Goal: Transaction & Acquisition: Purchase product/service

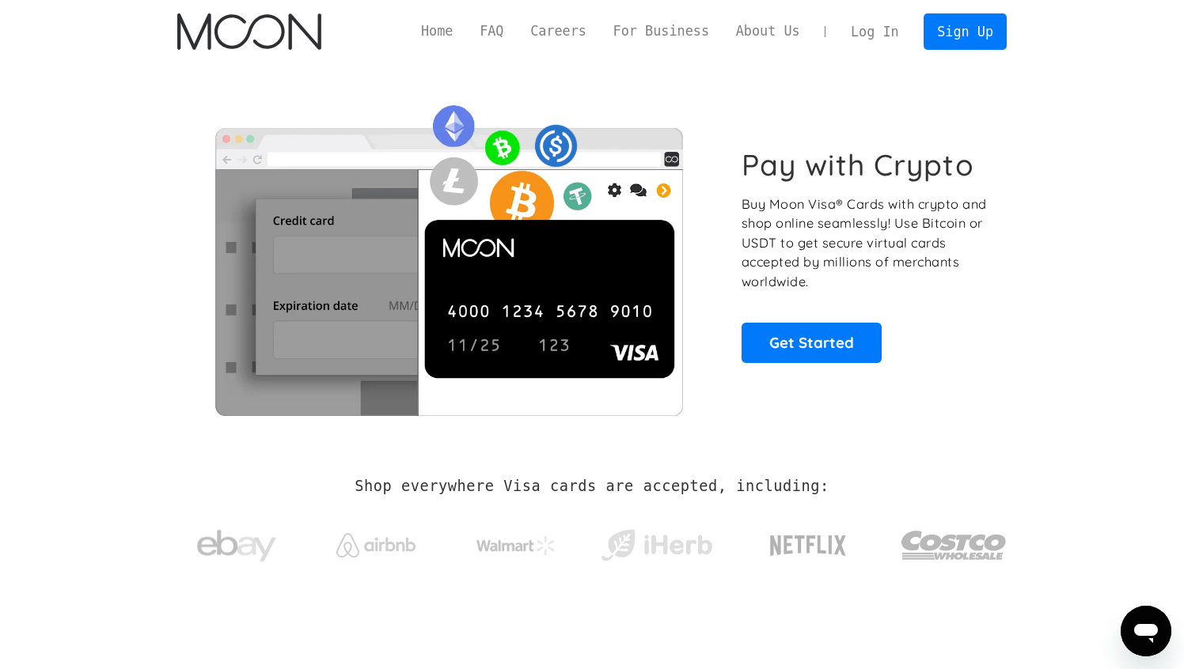
click at [861, 37] on link "Log In" at bounding box center [874, 31] width 74 height 35
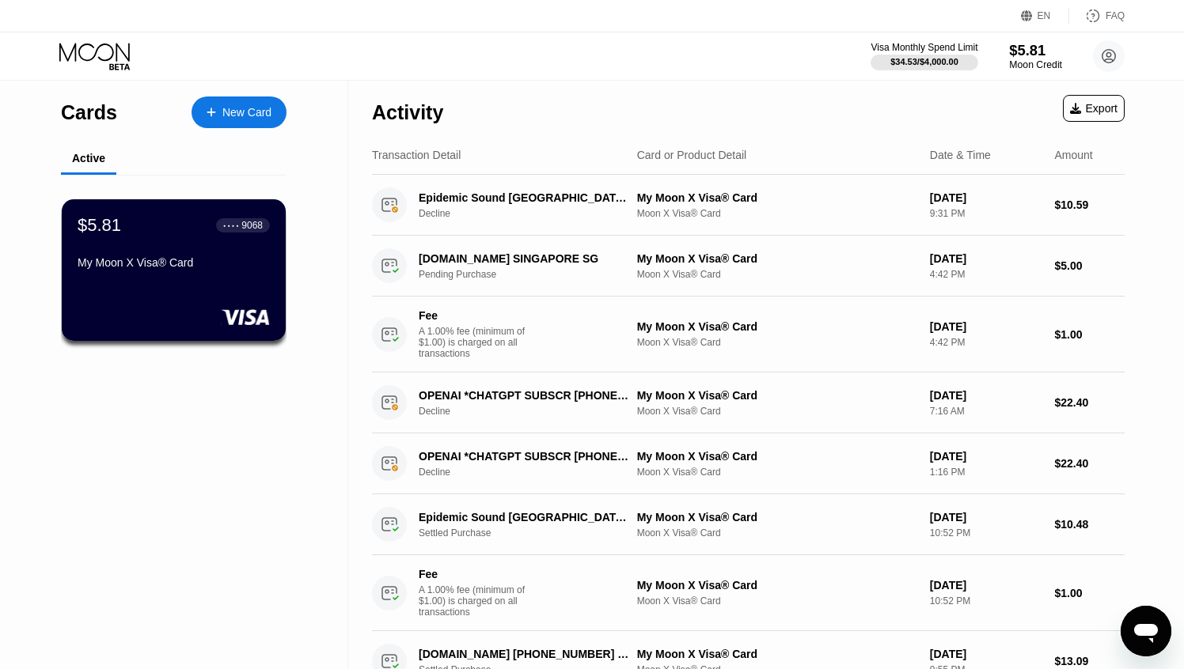
click at [1021, 60] on div "Moon Credit" at bounding box center [1035, 64] width 53 height 11
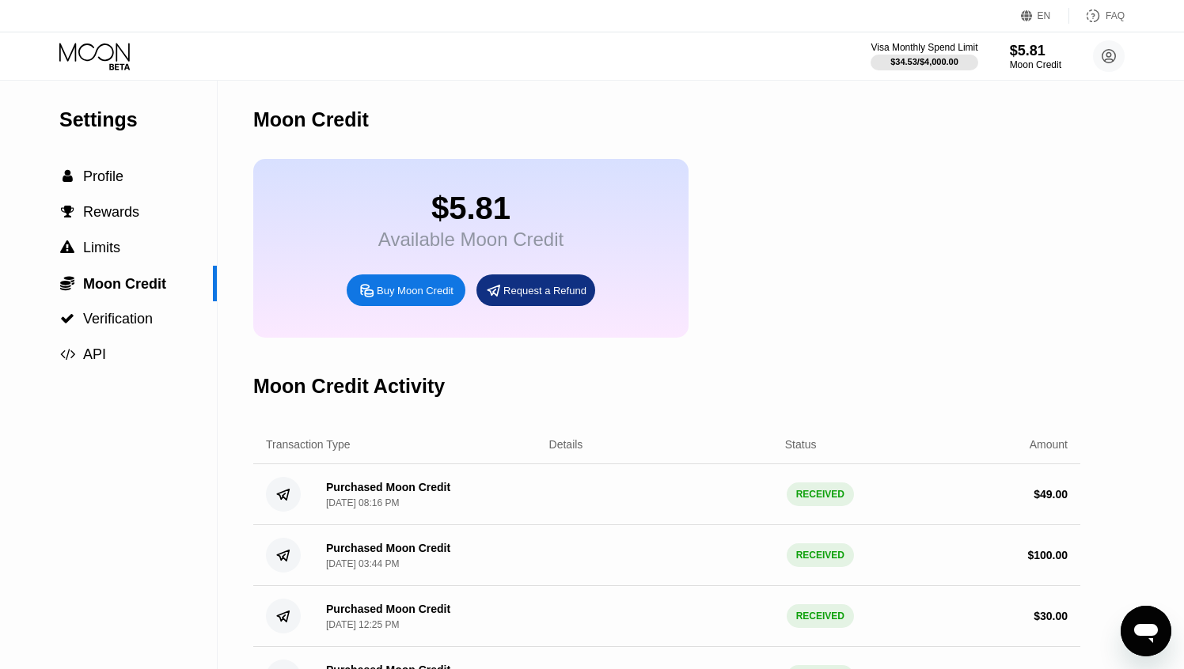
click at [406, 292] on div "Buy Moon Credit" at bounding box center [415, 290] width 77 height 13
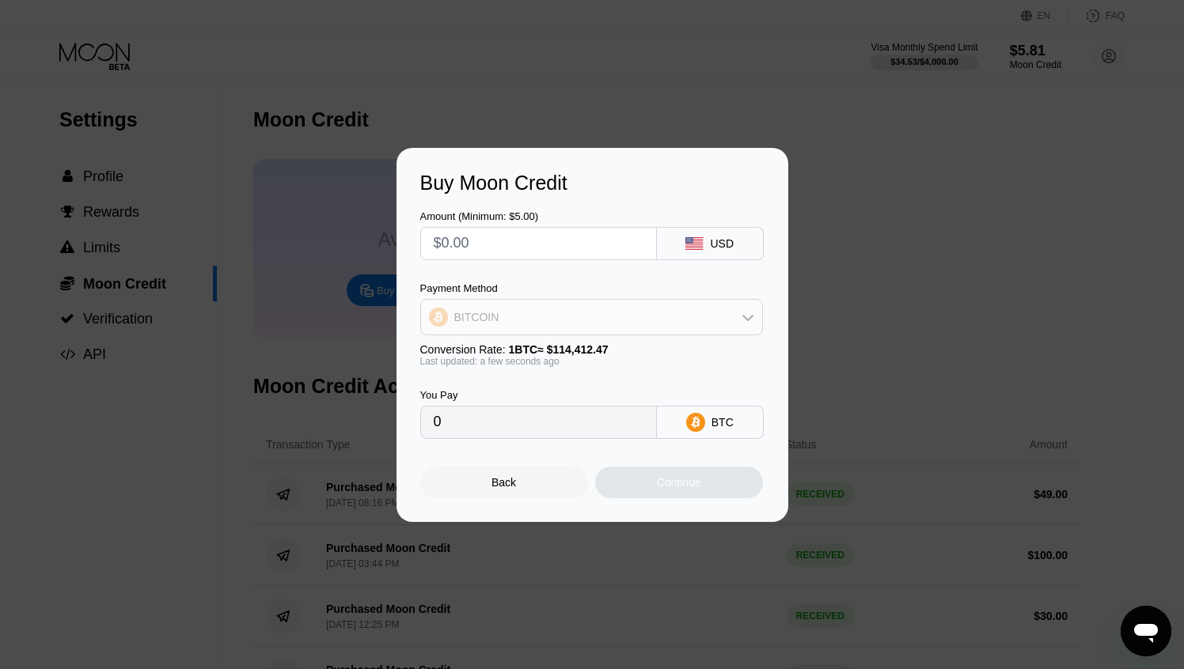
click at [549, 325] on div "BITCOIN" at bounding box center [591, 317] width 341 height 32
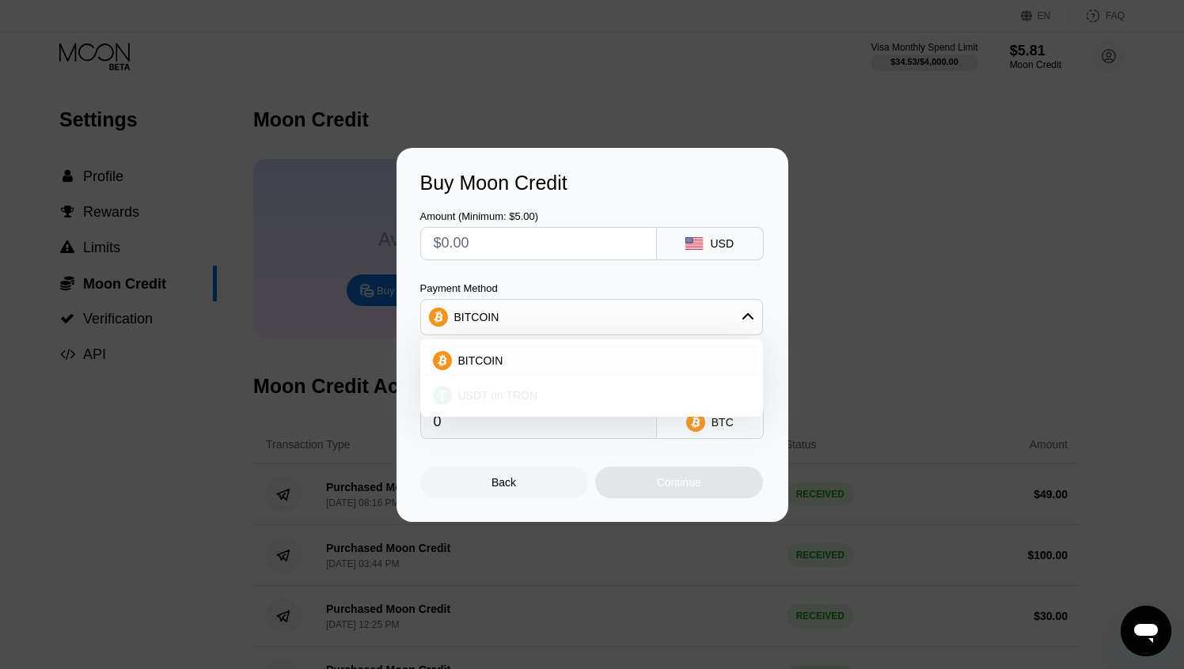
click at [504, 397] on span "USDT on TRON" at bounding box center [498, 395] width 80 height 13
type input "0.00"
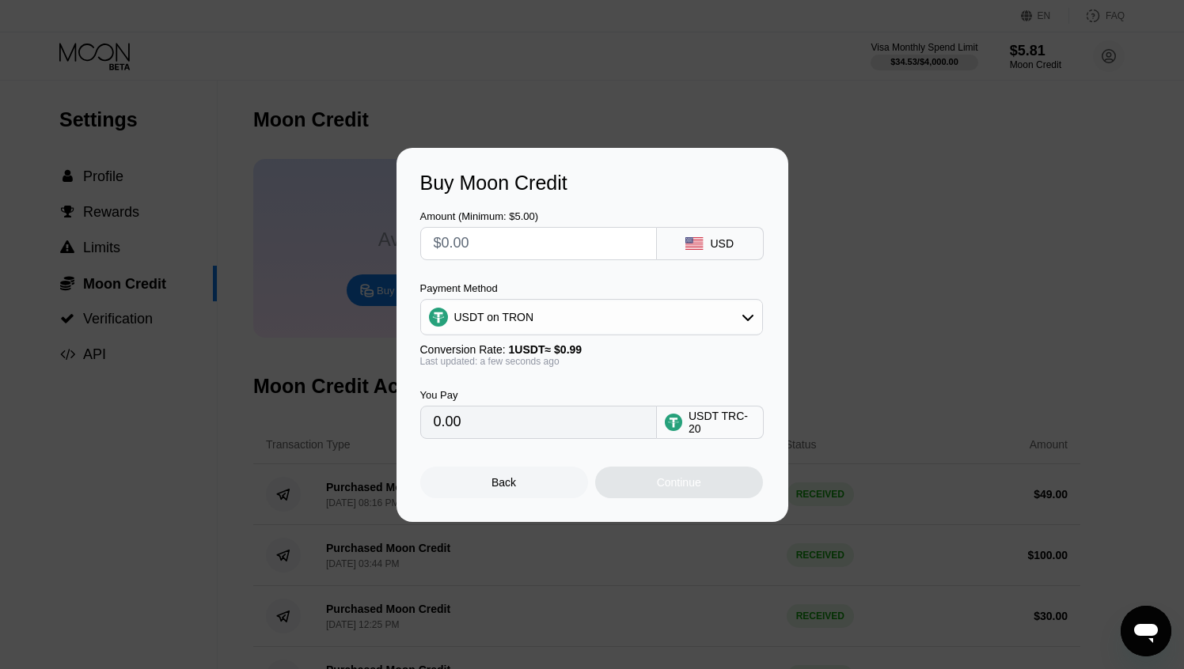
drag, startPoint x: 460, startPoint y: 420, endPoint x: 384, endPoint y: 428, distance: 75.6
click at [384, 428] on div "Buy Moon Credit Amount (Minimum: $5.00) USD Payment Method USDT on TRON Convers…" at bounding box center [592, 335] width 1184 height 374
click at [452, 246] on input "text" at bounding box center [539, 244] width 210 height 32
type input "$3"
type input "3.03"
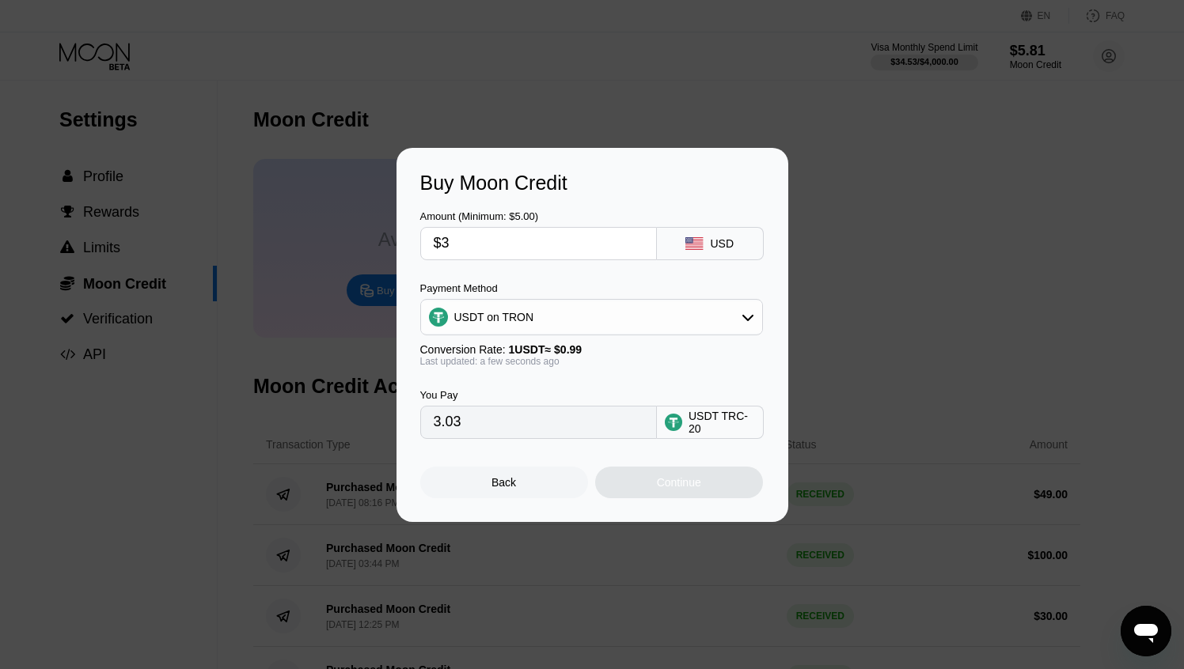
type input "$30"
type input "30.30"
type input "$30"
click at [676, 478] on div "Continue" at bounding box center [679, 482] width 44 height 13
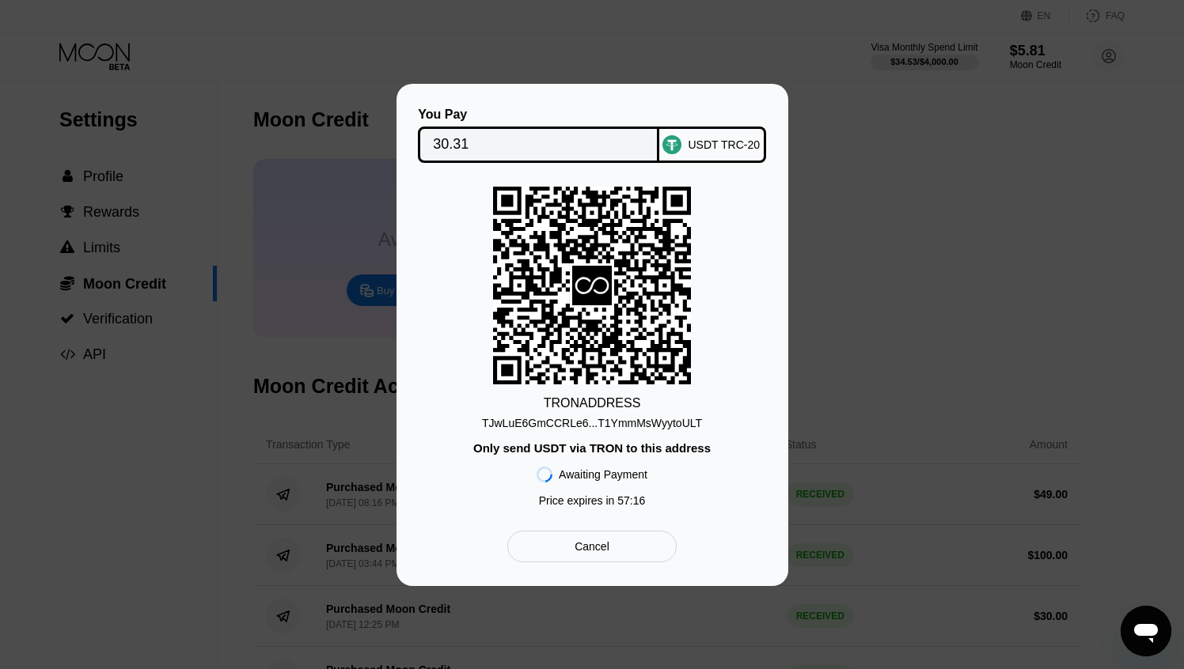
click at [629, 422] on div "TJwLuE6GmCCRLe6...T1YmmMsWyytoULT" at bounding box center [592, 423] width 220 height 13
click at [618, 551] on div "Cancel" at bounding box center [591, 547] width 169 height 32
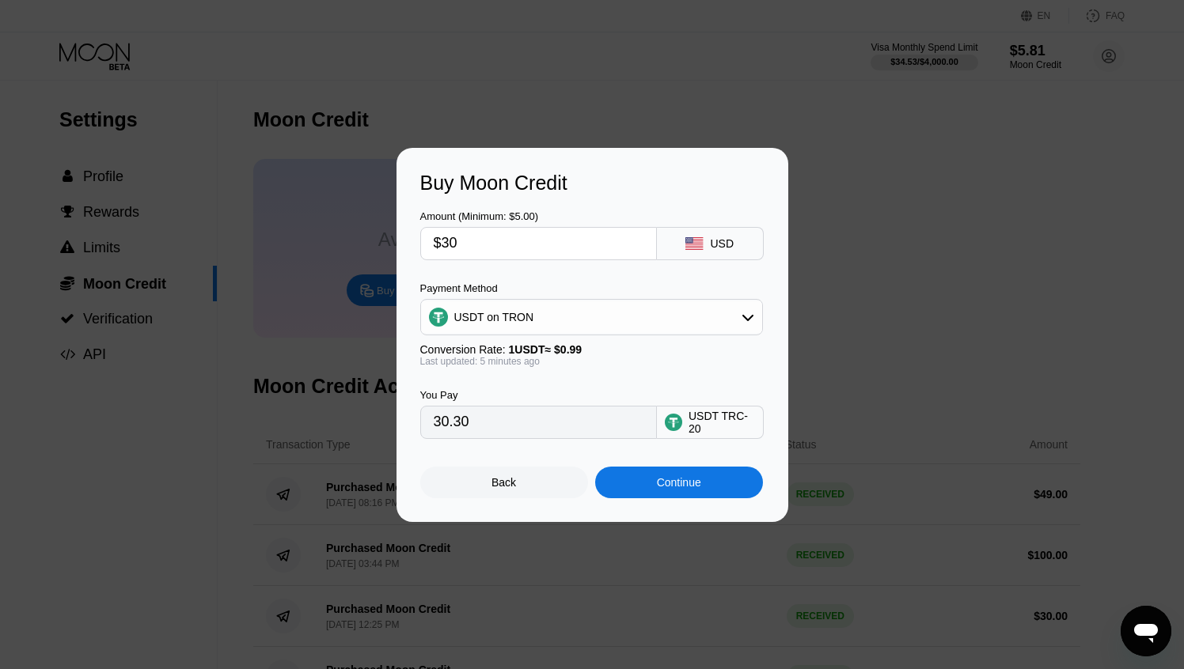
click at [461, 241] on input "$30" at bounding box center [539, 244] width 210 height 32
type input "$3"
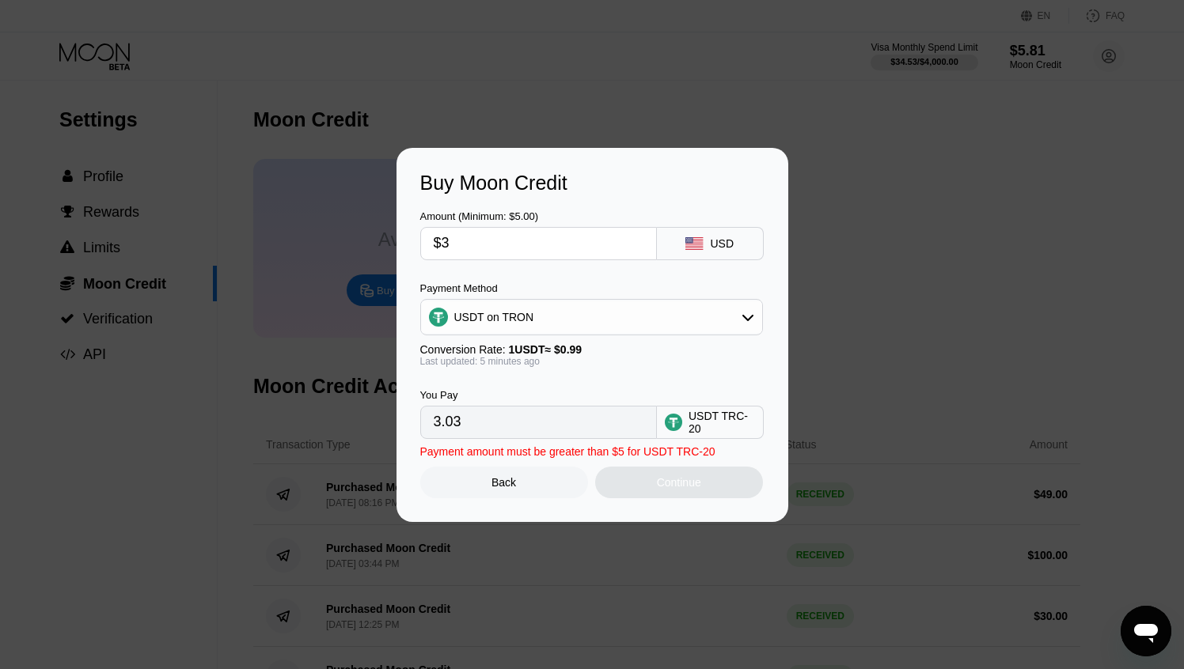
type input "3.03"
type input "0.00"
type input "$1"
type input "1.01"
type input "$10"
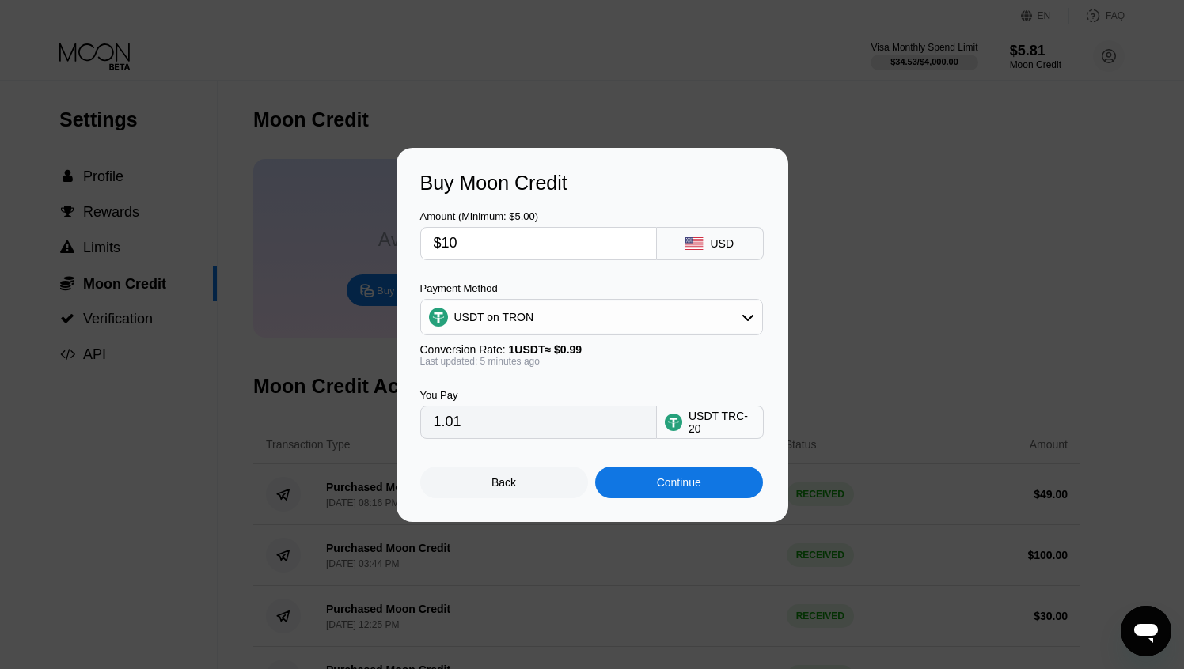
type input "10.10"
type input "$100"
type input "101.01"
type input "$100"
click at [653, 483] on div "Continue" at bounding box center [679, 483] width 168 height 32
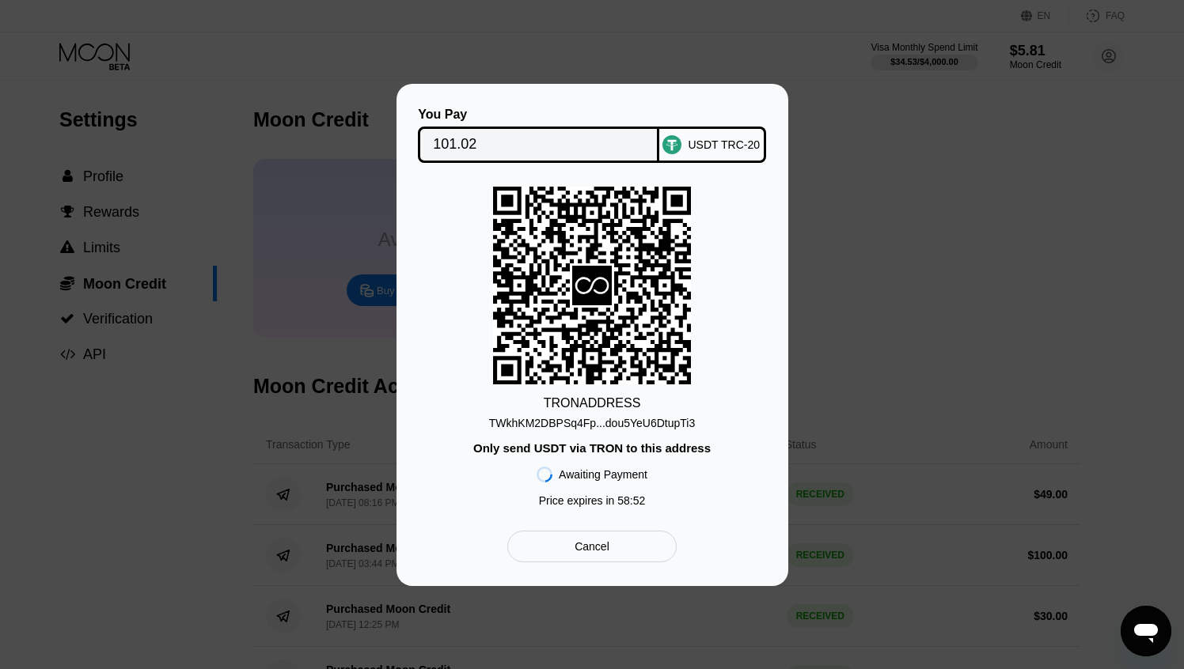
click at [653, 419] on div "TWkhKM2DBPSq4Fp...dou5YeU6DtupTi3" at bounding box center [592, 423] width 206 height 13
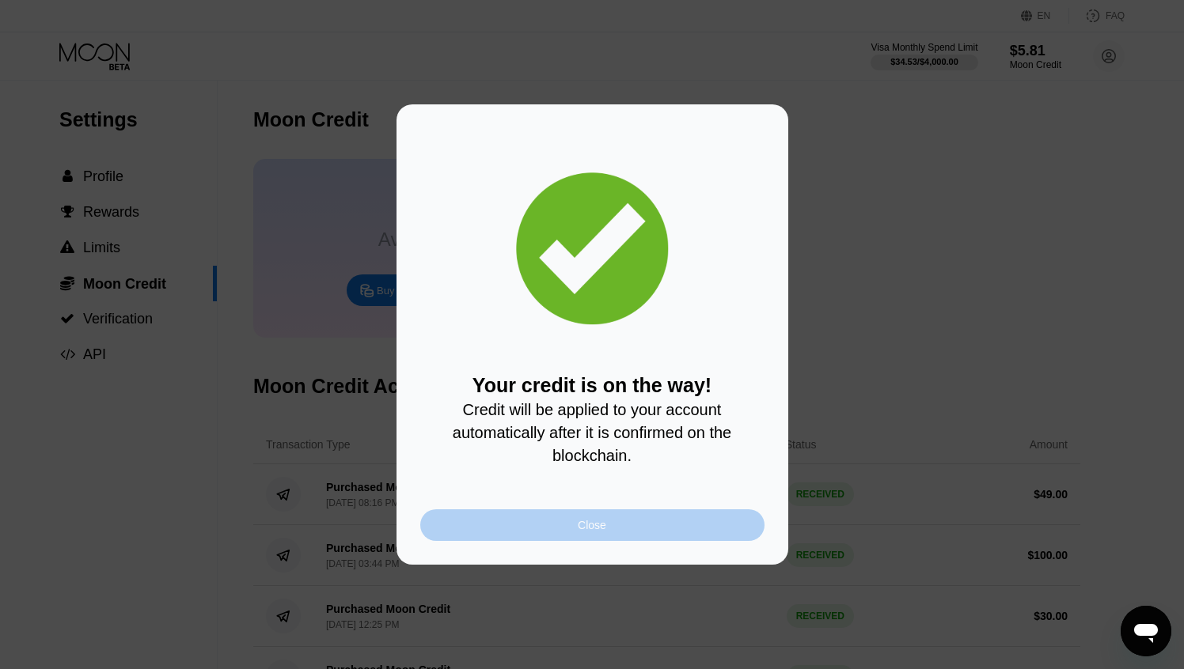
click at [642, 521] on div "Close" at bounding box center [592, 525] width 344 height 32
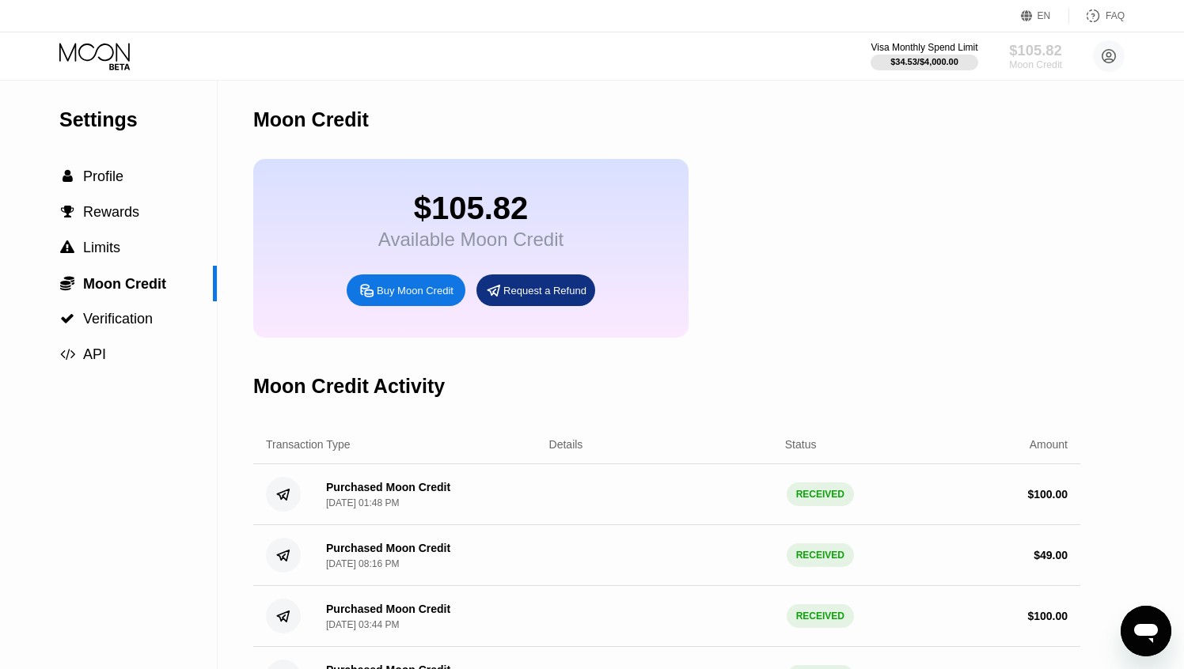
click at [1038, 53] on div "$105.82" at bounding box center [1035, 50] width 53 height 17
click at [164, 175] on div " Profile" at bounding box center [108, 177] width 217 height 17
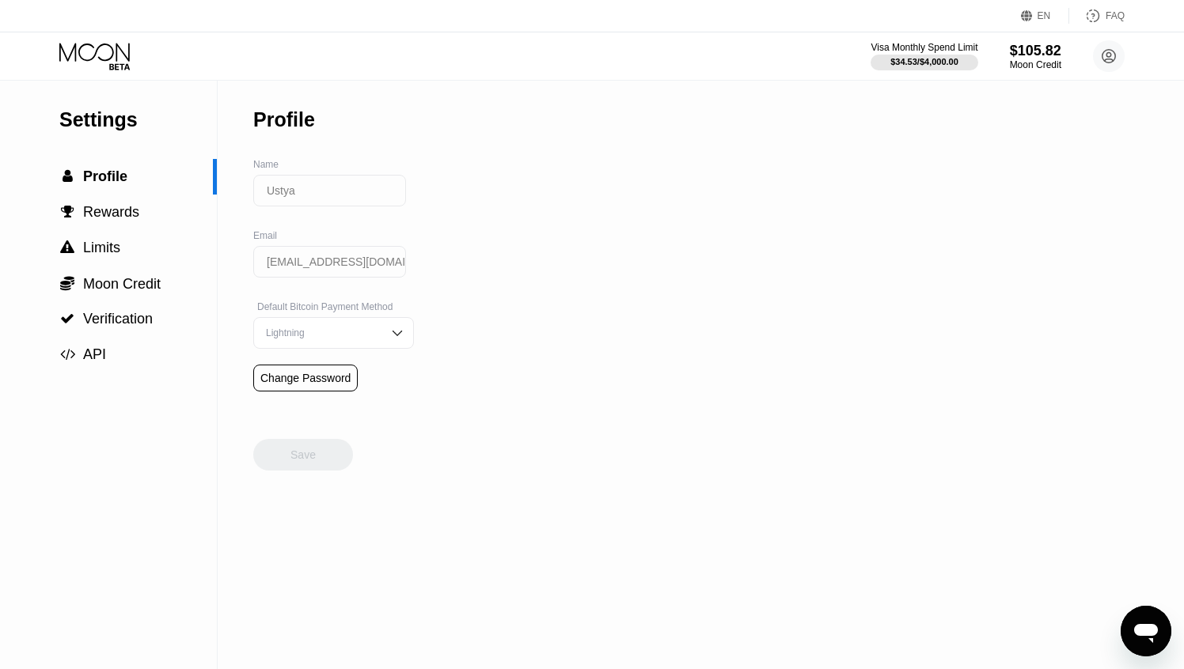
click at [1048, 40] on div "Visa Monthly Spend Limit $34.53 / $4,000.00 $105.82 Moon Credit Ustya ustya04@g…" at bounding box center [997, 56] width 254 height 32
click at [1109, 61] on circle at bounding box center [1109, 56] width 32 height 32
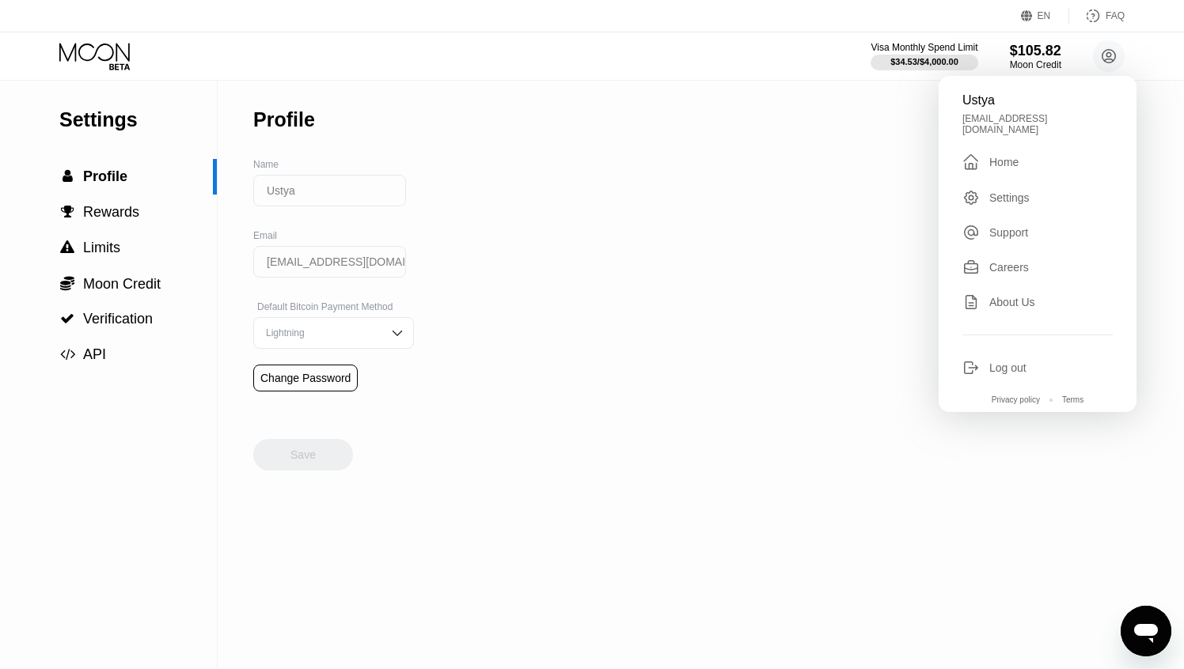
click at [1031, 153] on div " Home" at bounding box center [1037, 162] width 150 height 19
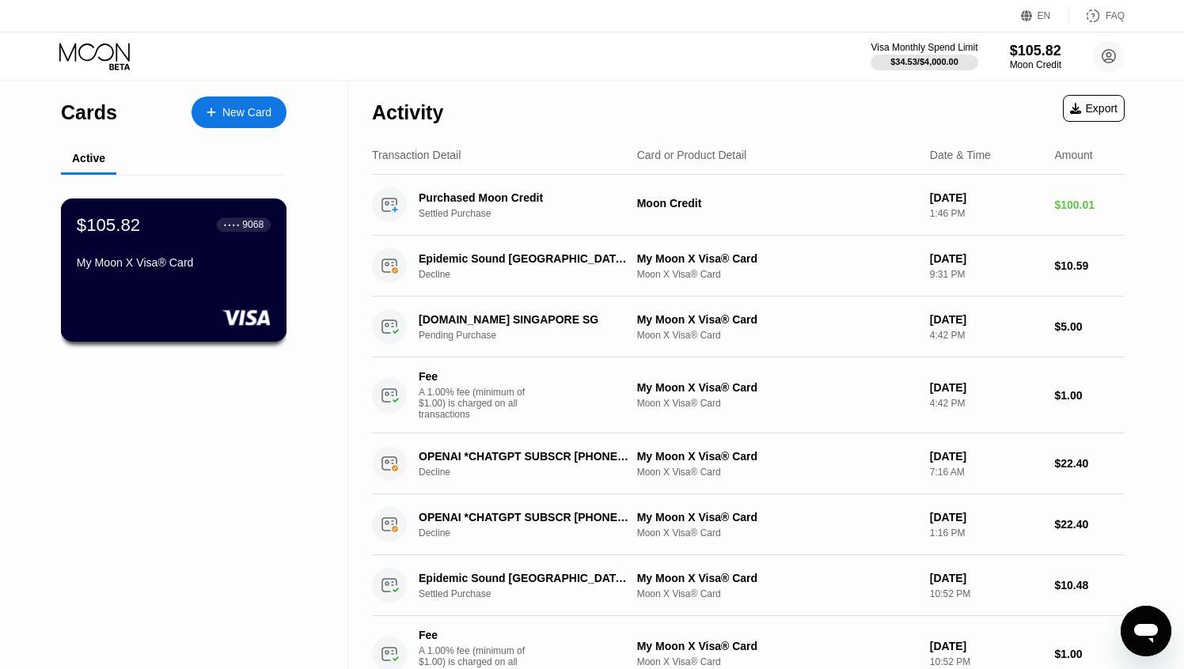
click at [234, 226] on div "● ● ● ●" at bounding box center [232, 224] width 16 height 5
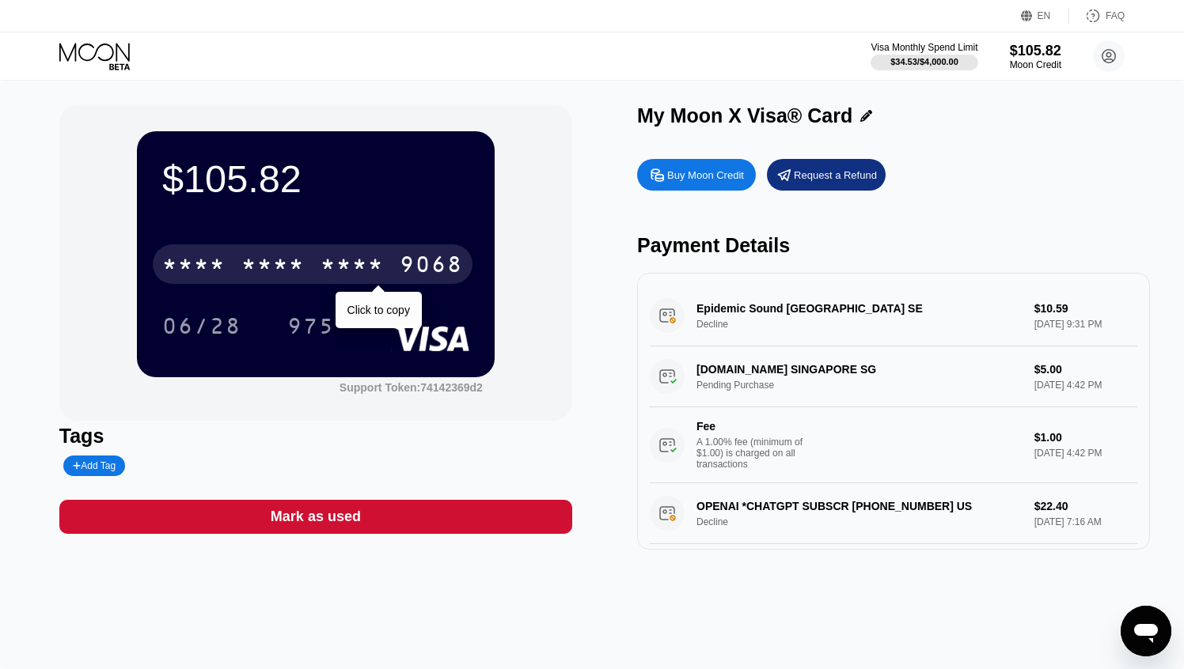
click at [245, 265] on div "* * * *" at bounding box center [272, 266] width 63 height 25
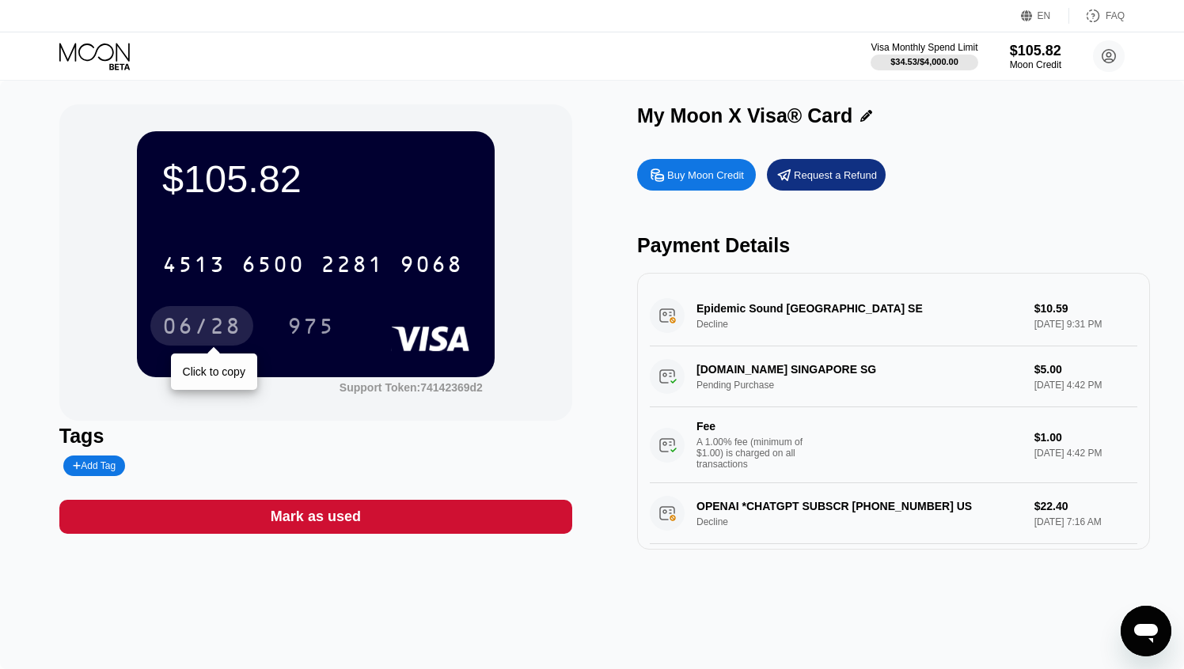
click at [219, 335] on div "06/28" at bounding box center [201, 328] width 79 height 25
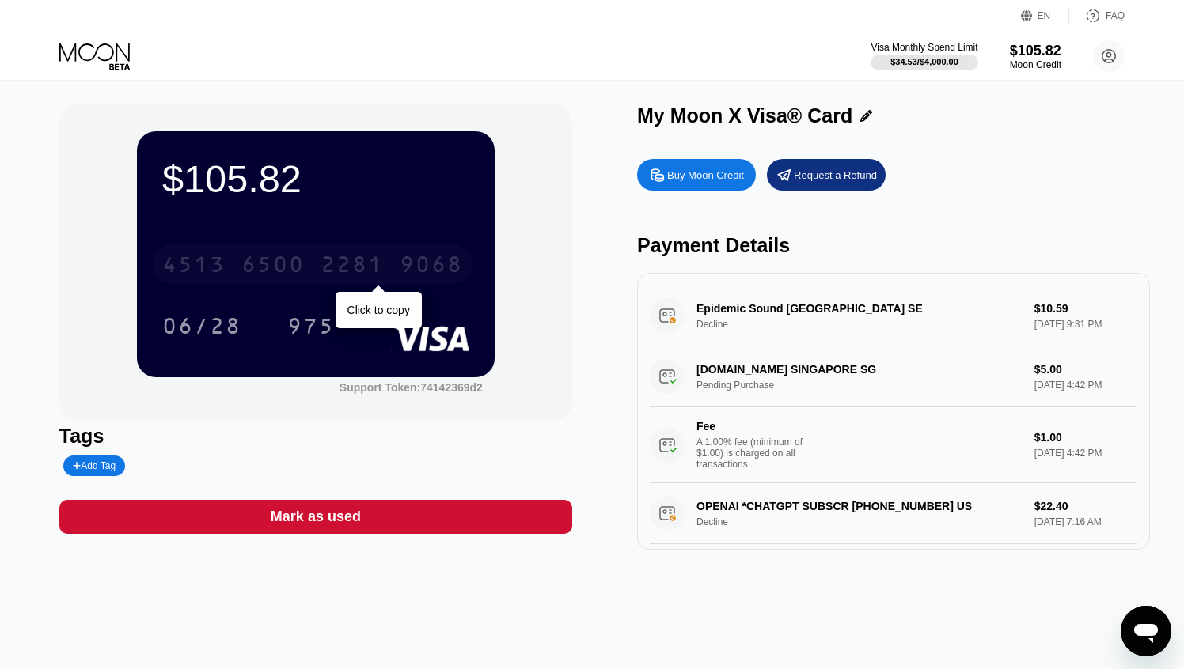
click at [328, 263] on div "2281" at bounding box center [351, 266] width 63 height 25
